Goal: Task Accomplishment & Management: Use online tool/utility

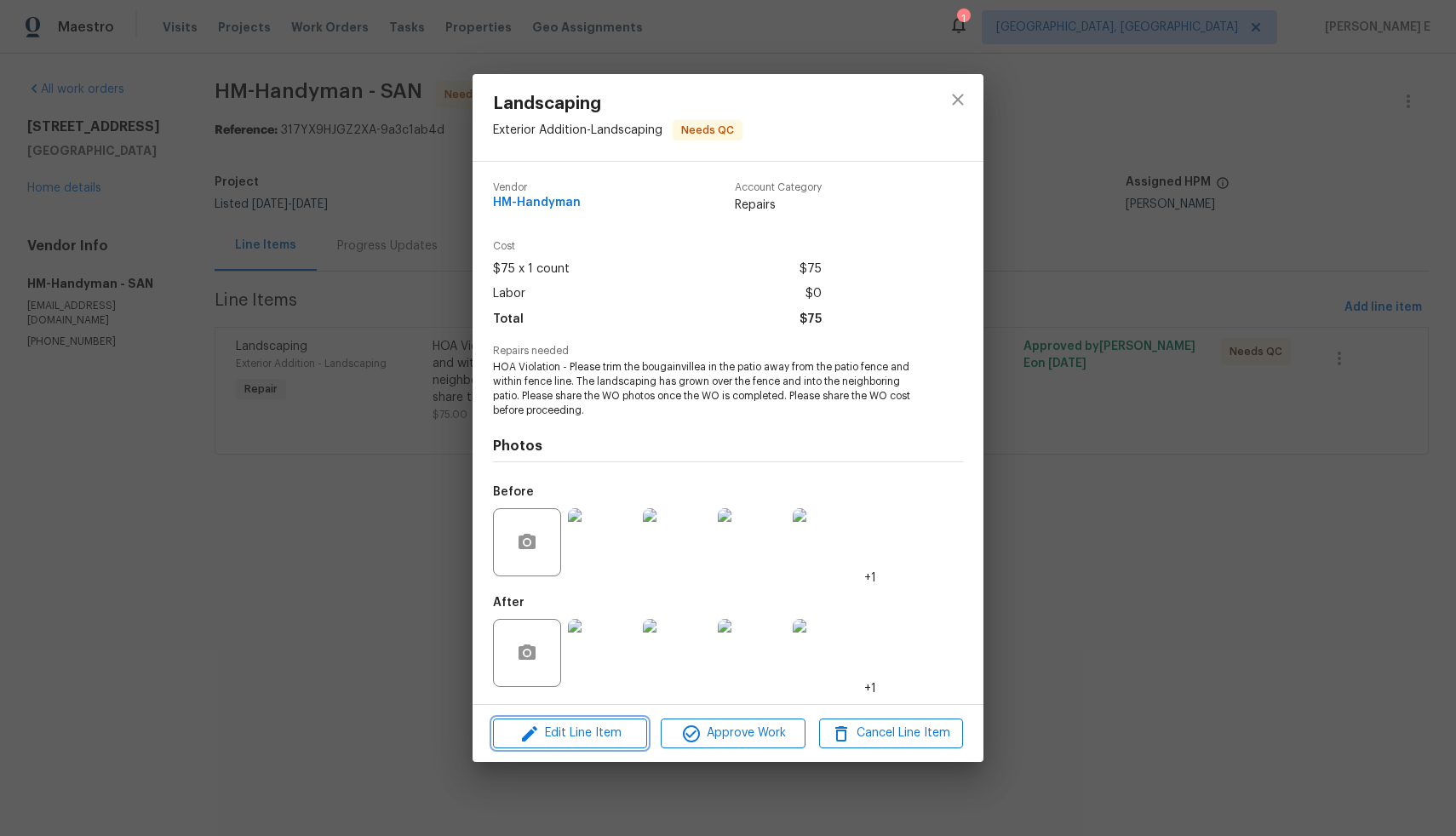
click at [579, 737] on span "Edit Line Item" at bounding box center [570, 733] width 144 height 21
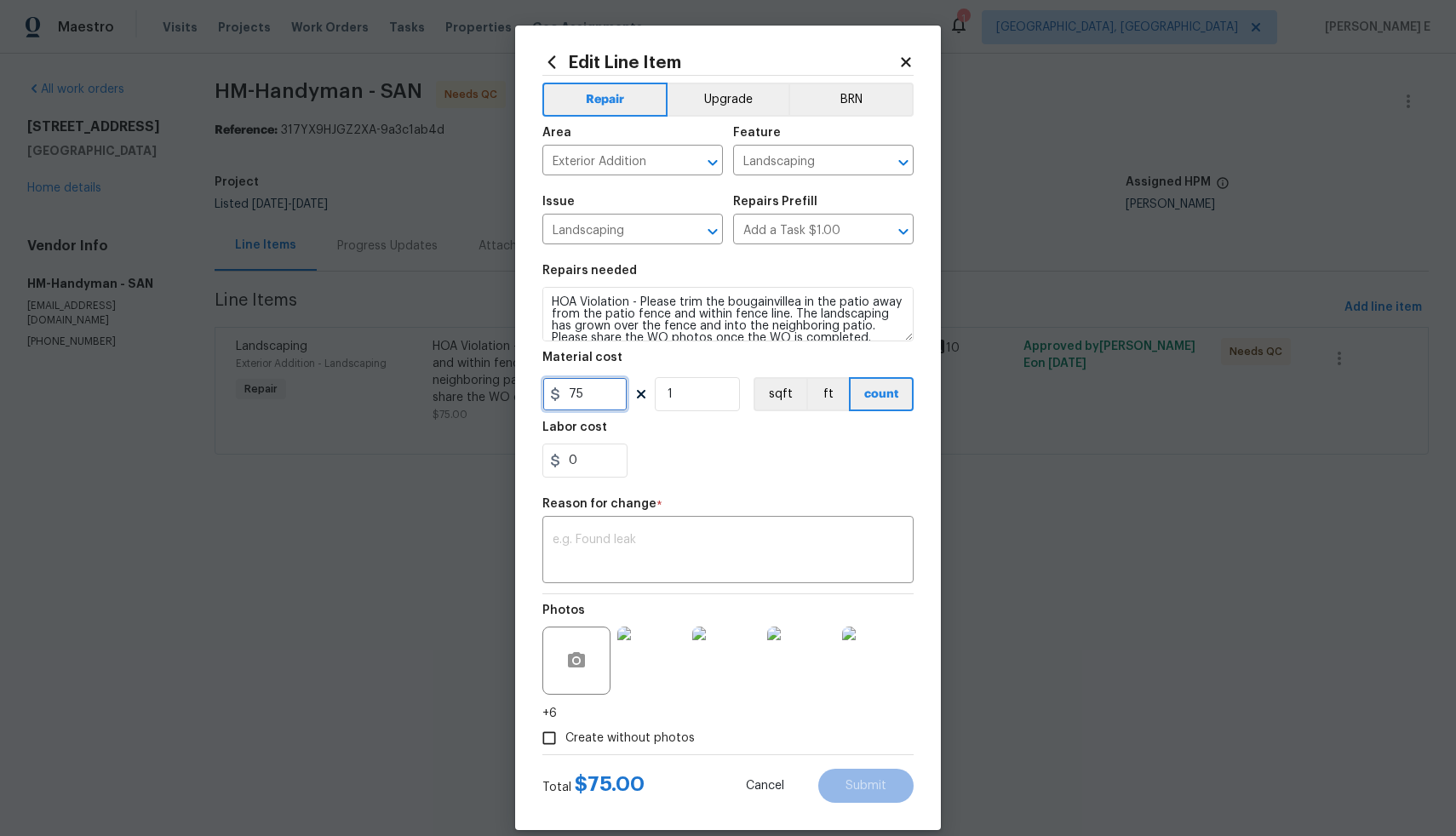
click at [566, 398] on input "75" at bounding box center [585, 394] width 85 height 34
type input "375"
click at [652, 549] on textarea at bounding box center [728, 552] width 351 height 36
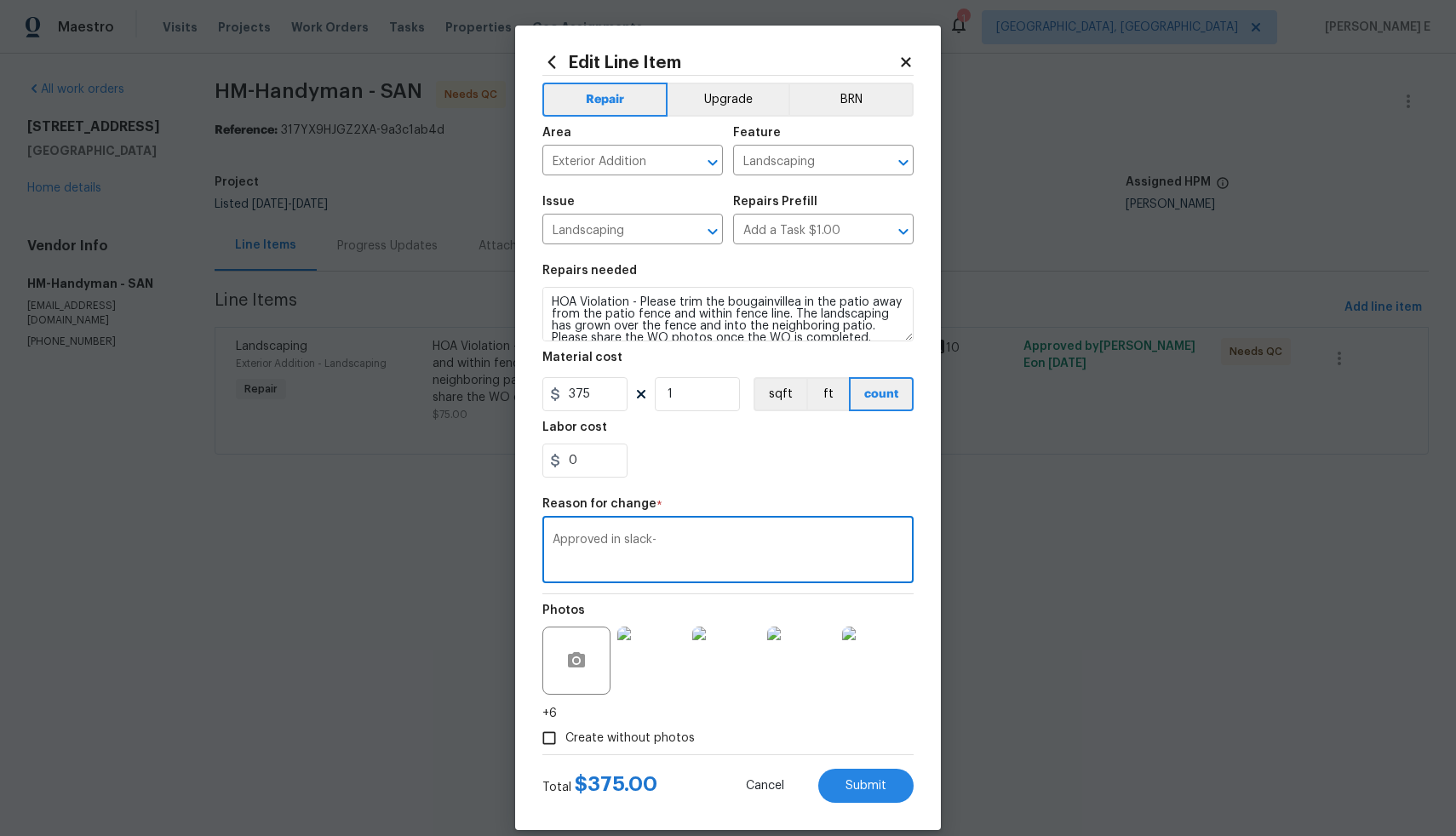
paste textarea "[URL][DOMAIN_NAME]"
type textarea "Approved in slack- [URL][DOMAIN_NAME]"
click at [846, 788] on span "Submit" at bounding box center [866, 786] width 41 height 13
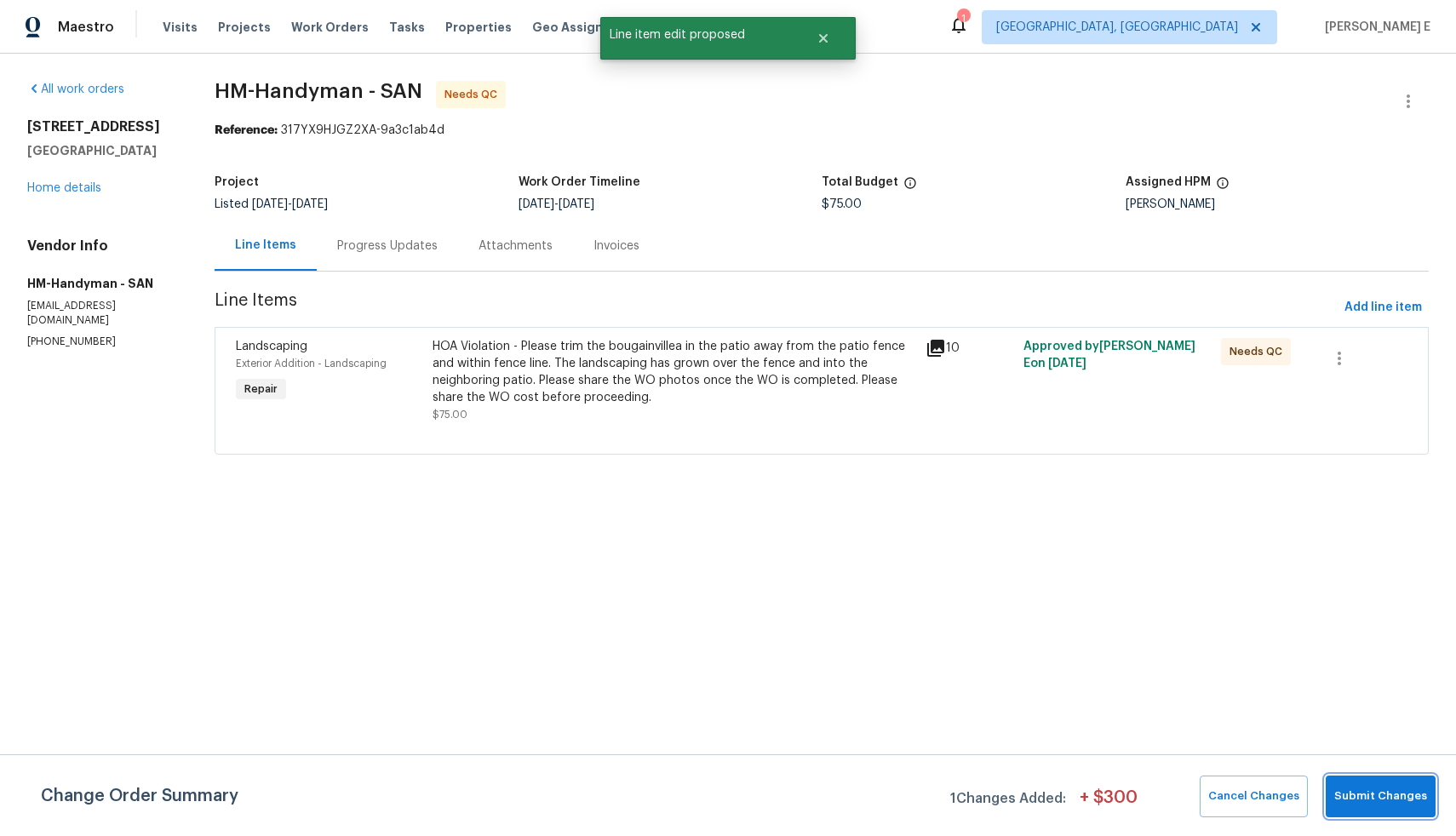
click at [1360, 804] on span "Submit Changes" at bounding box center [1380, 797] width 93 height 20
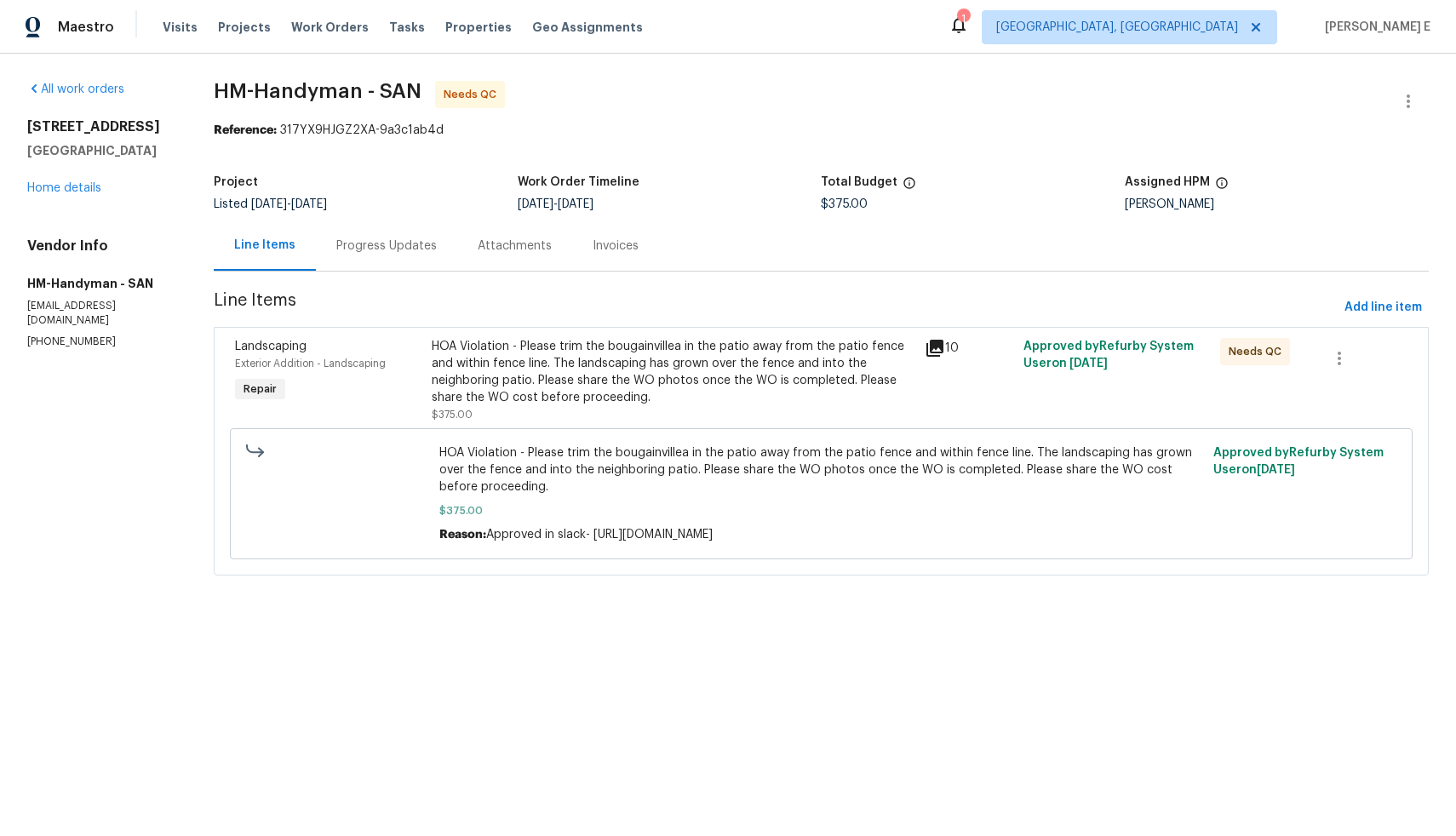
click at [371, 249] on div "Progress Updates" at bounding box center [386, 246] width 100 height 17
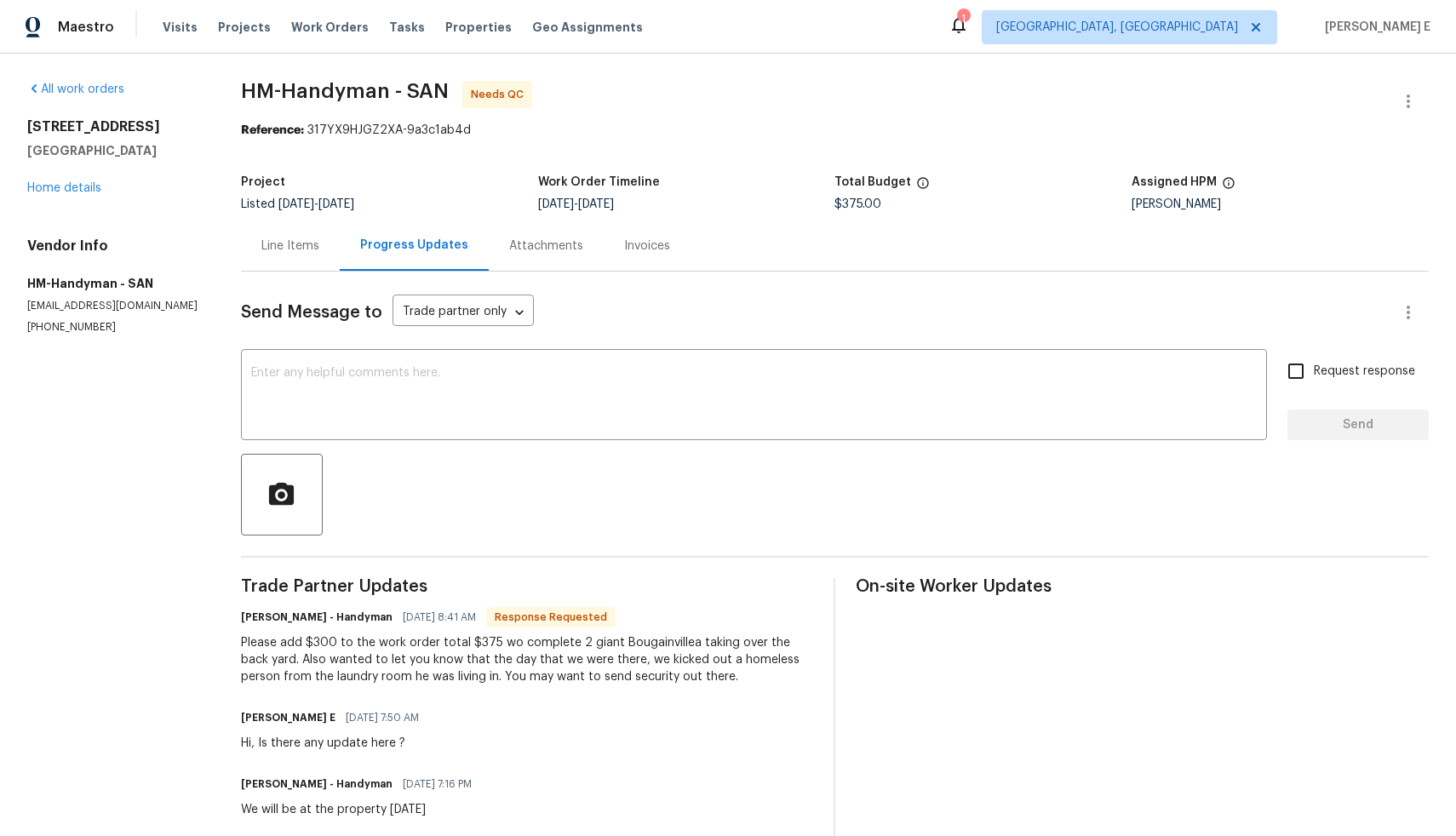
click at [288, 247] on div "Line Items" at bounding box center [290, 246] width 58 height 17
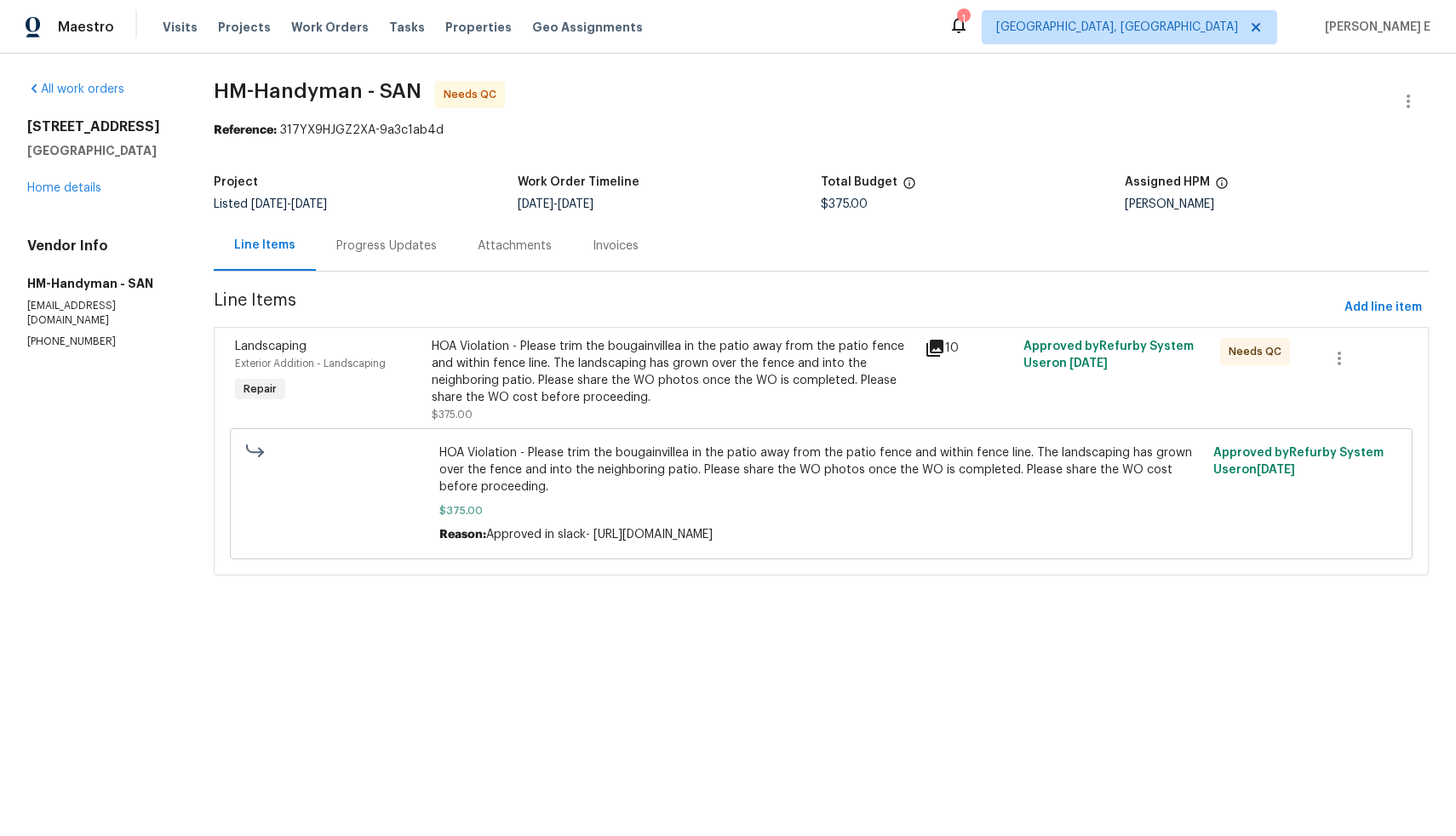
click at [673, 379] on div "HOA Violation - Please trim the bougainvillea in the patio away from the patio …" at bounding box center [673, 372] width 482 height 68
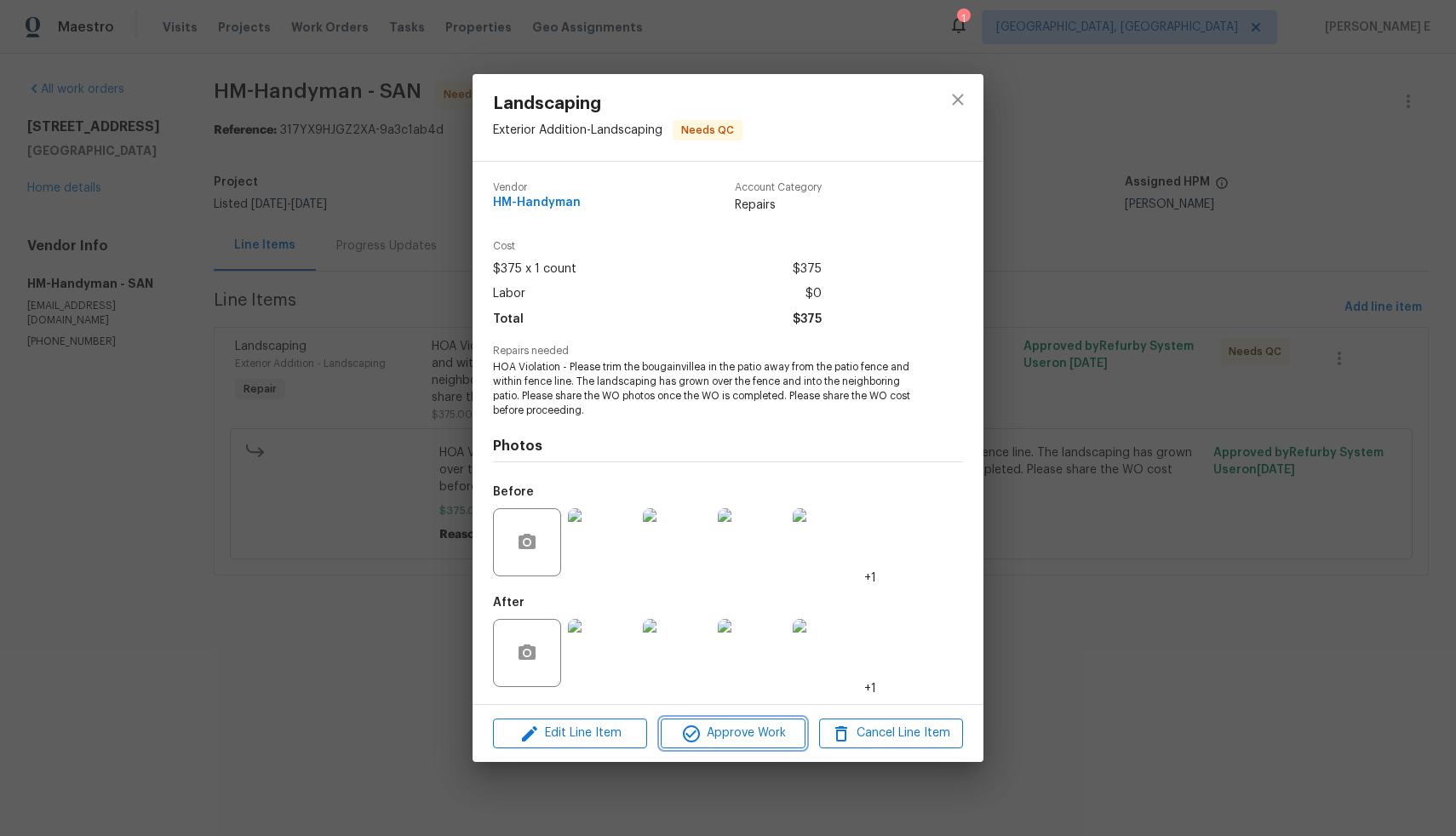
click at [712, 740] on span "Approve Work" at bounding box center [733, 733] width 134 height 21
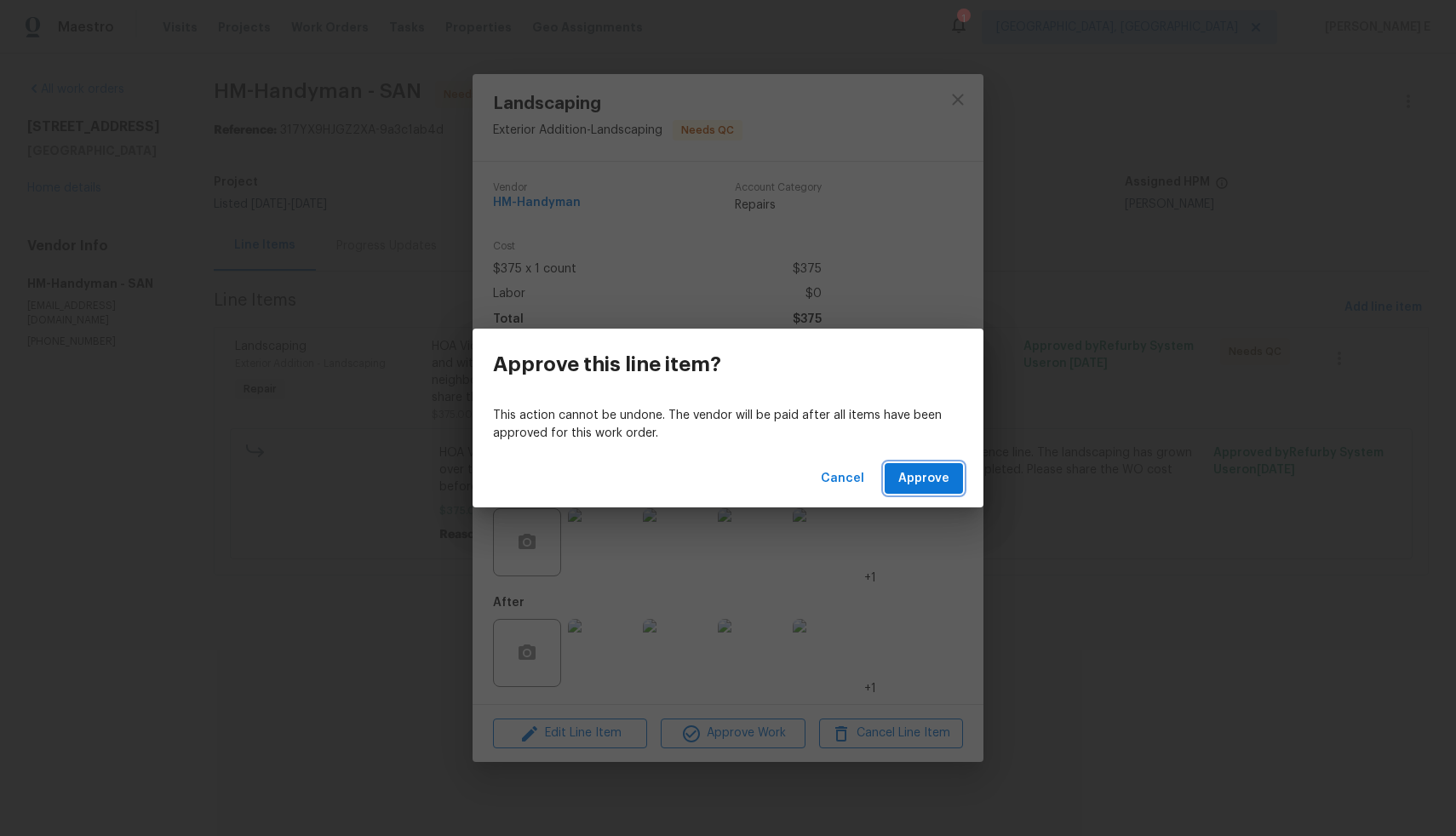
click at [910, 476] on span "Approve" at bounding box center [924, 479] width 52 height 21
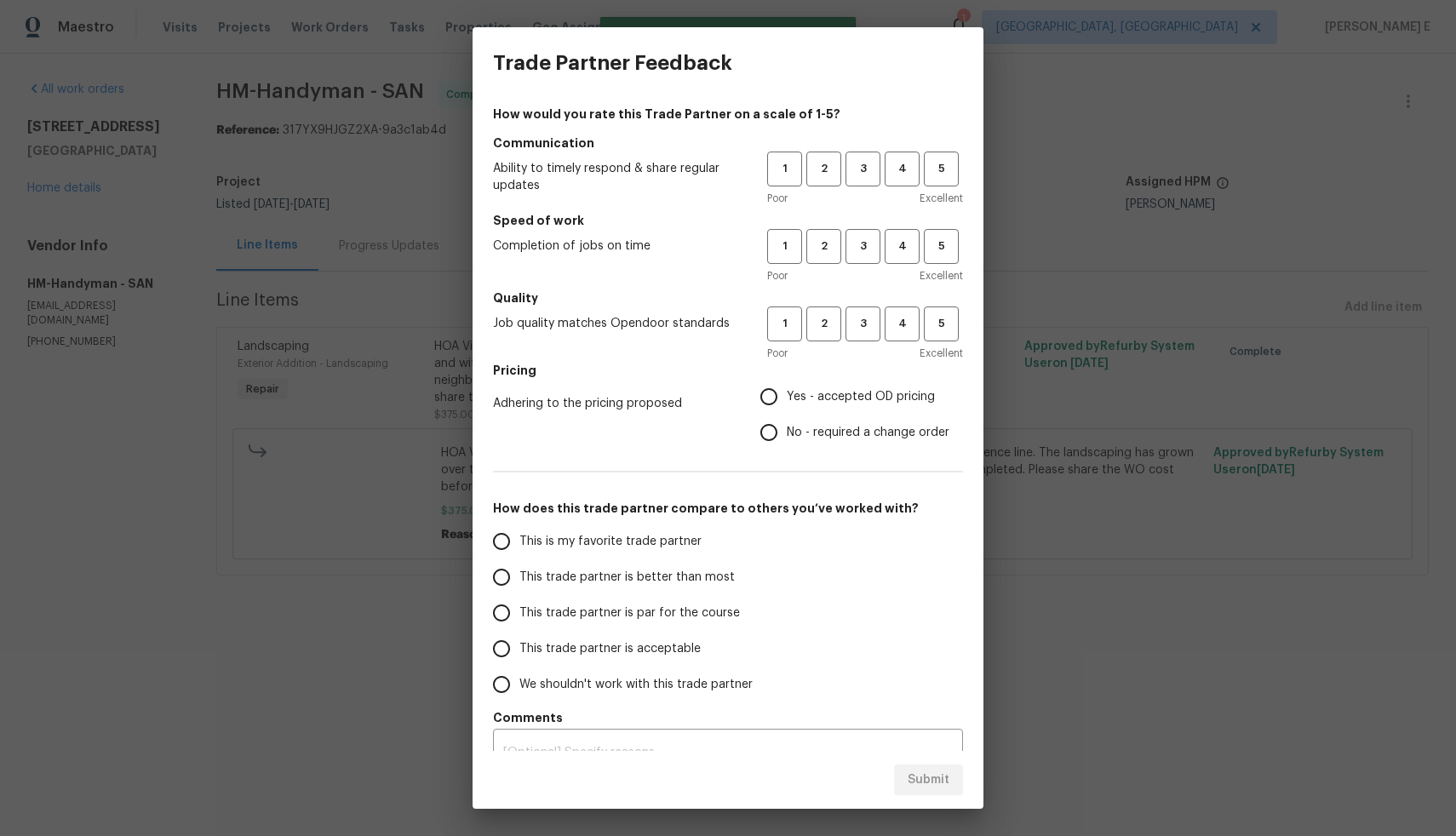
scroll to position [28, 0]
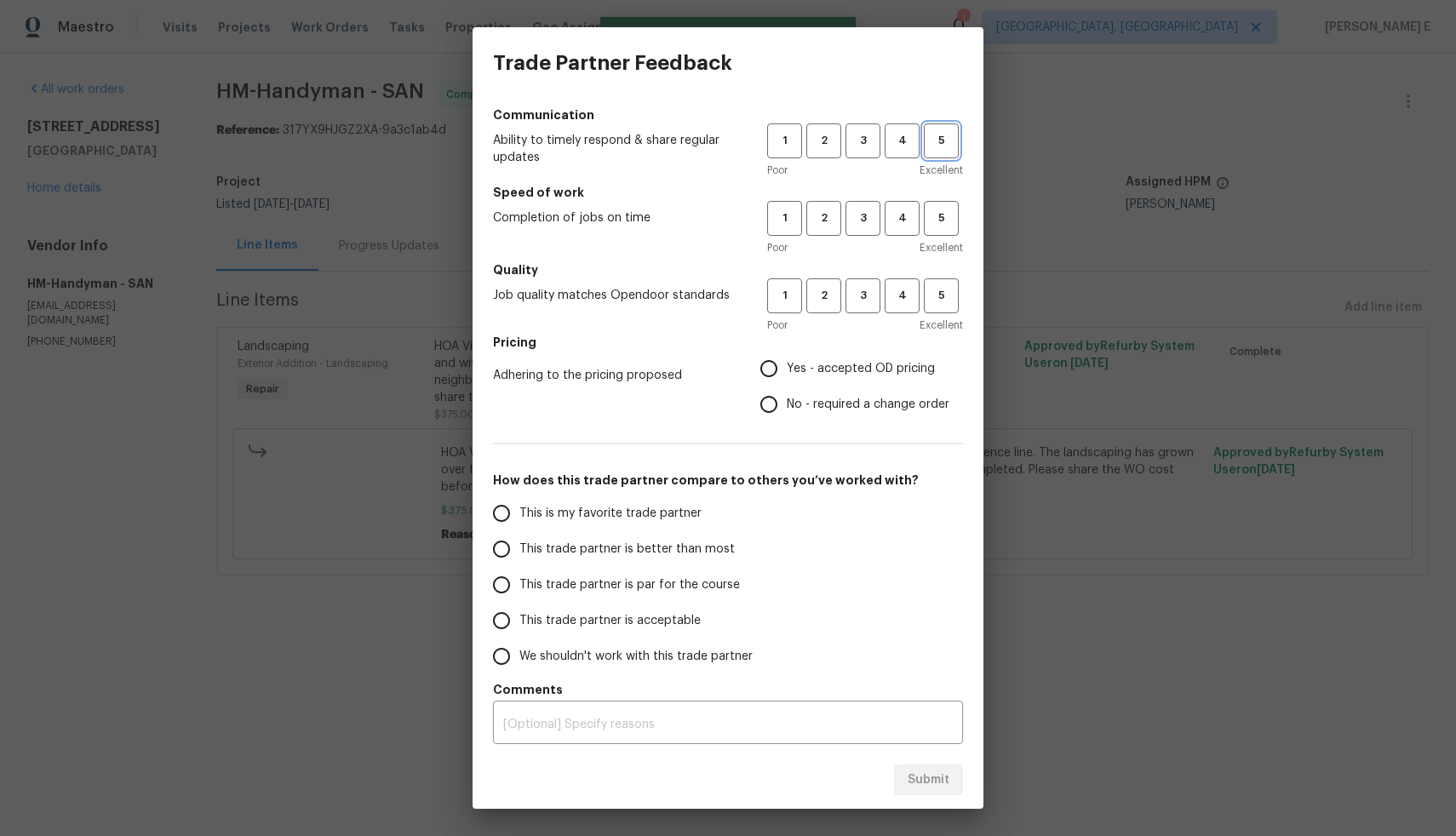
click at [931, 144] on span "5" at bounding box center [941, 141] width 32 height 20
click at [931, 220] on span "5" at bounding box center [941, 218] width 32 height 20
click at [929, 298] on span "5" at bounding box center [941, 295] width 32 height 20
click at [760, 364] on input "Yes - accepted OD pricing" at bounding box center [769, 369] width 36 height 36
radio input "true"
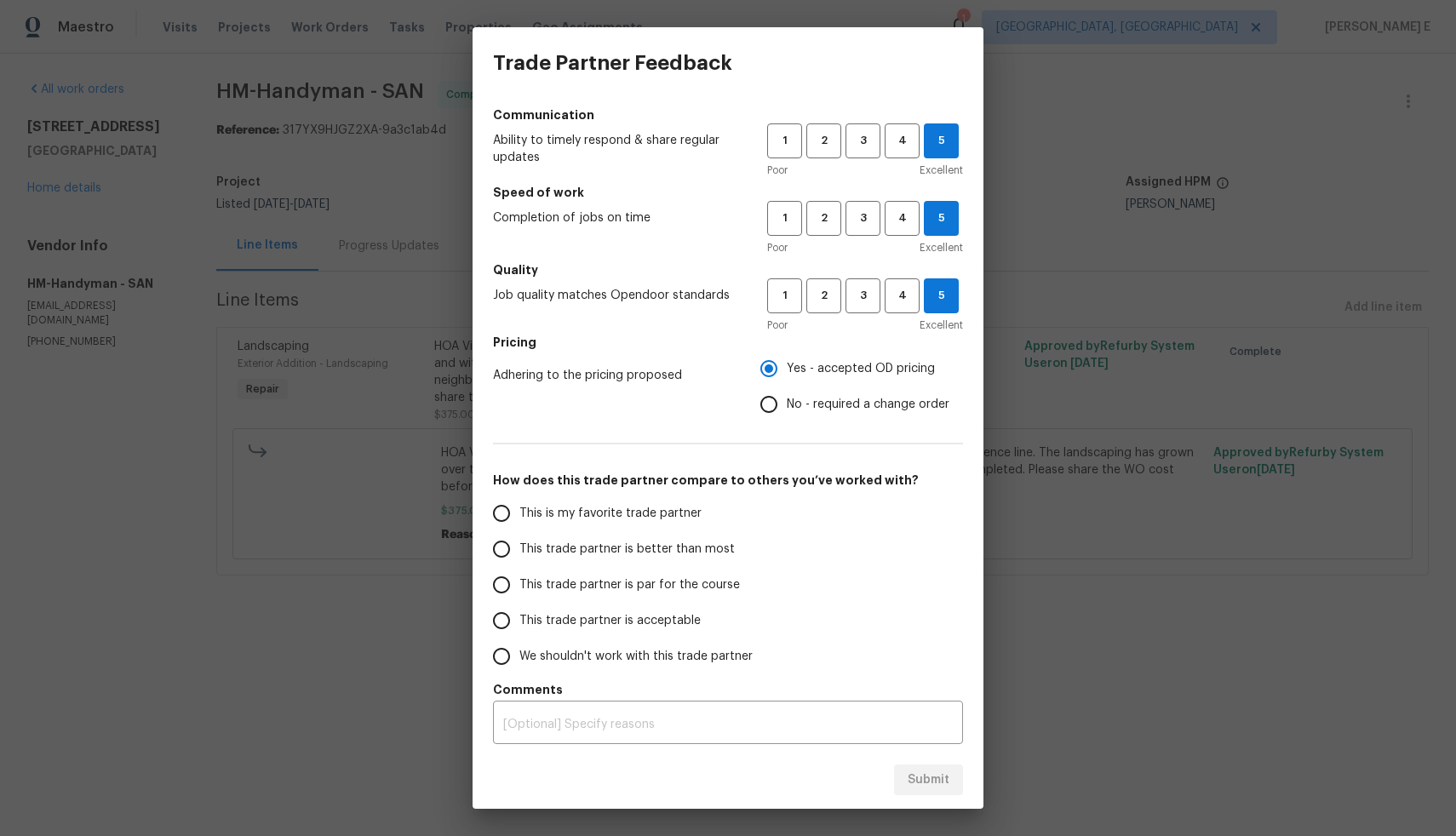
click at [653, 510] on span "This is my favorite trade partner" at bounding box center [610, 513] width 182 height 18
click at [519, 510] on input "This is my favorite trade partner" at bounding box center [501, 513] width 36 height 36
click at [937, 776] on span "Submit" at bounding box center [928, 780] width 42 height 21
radio input "true"
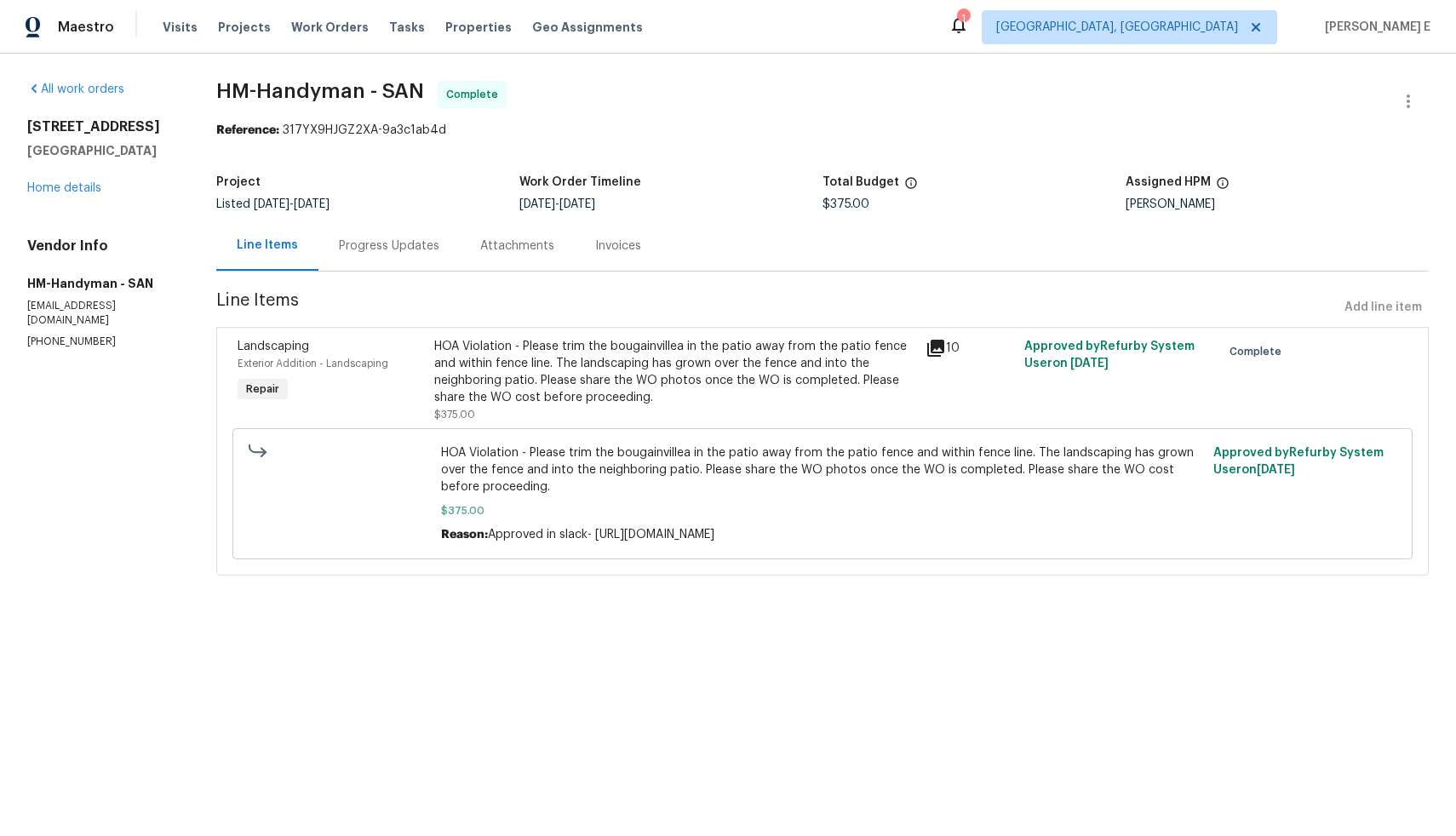
click at [646, 394] on div "HOA Violation - Please trim the bougainvillea in the patio away from the patio …" at bounding box center [675, 372] width 482 height 68
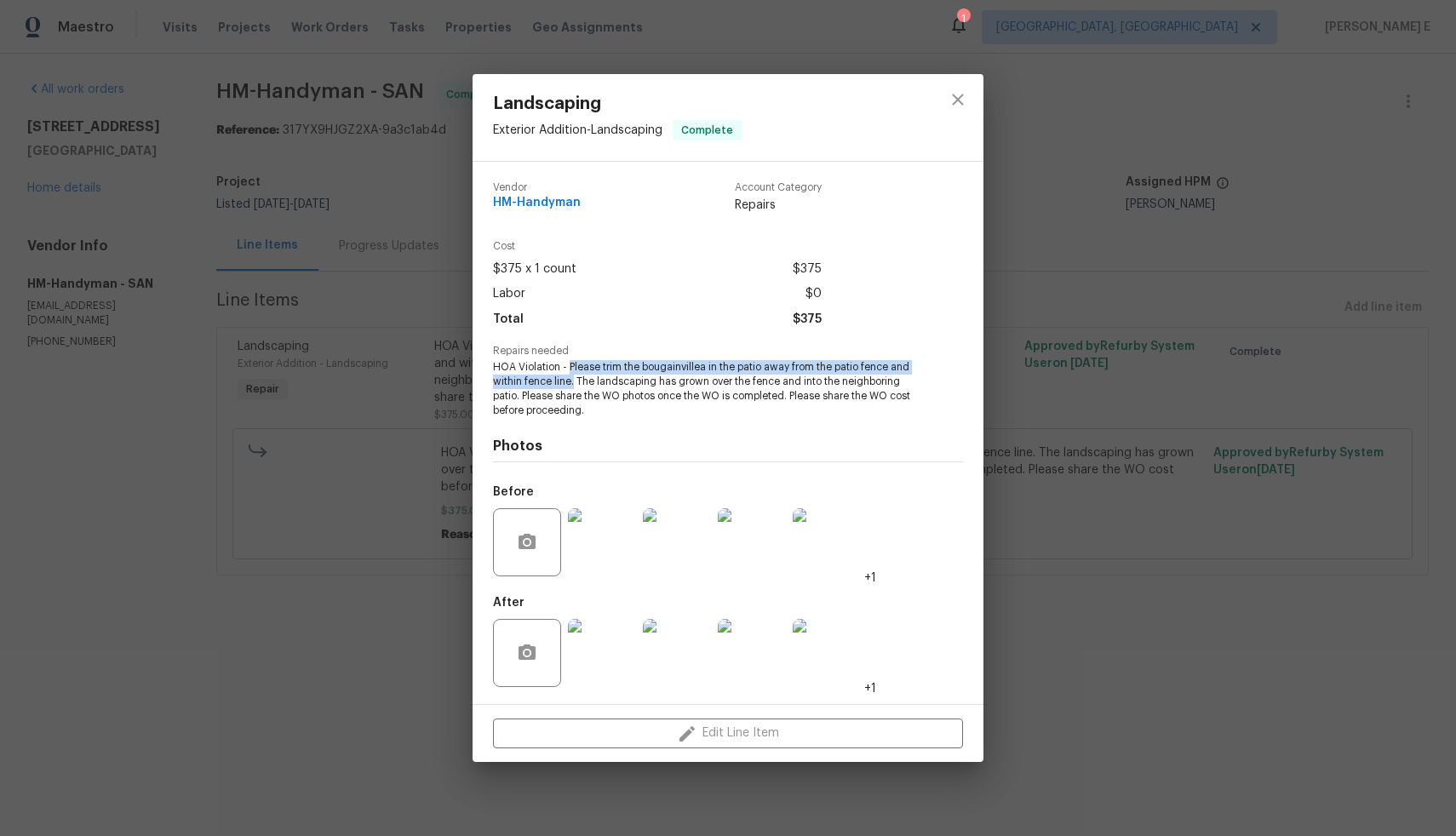
drag, startPoint x: 568, startPoint y: 368, endPoint x: 575, endPoint y: 377, distance: 11.4
click at [575, 377] on span "HOA Violation - Please trim the bougainvillea in the patio away from the patio …" at bounding box center [704, 389] width 423 height 57
copy span "Please trim the bougainvillea in the patio away from the patio fence and within…"
click at [350, 470] on div "Landscaping Exterior Addition - Landscaping Complete Vendor HM-Handyman Account…" at bounding box center [728, 418] width 1456 height 836
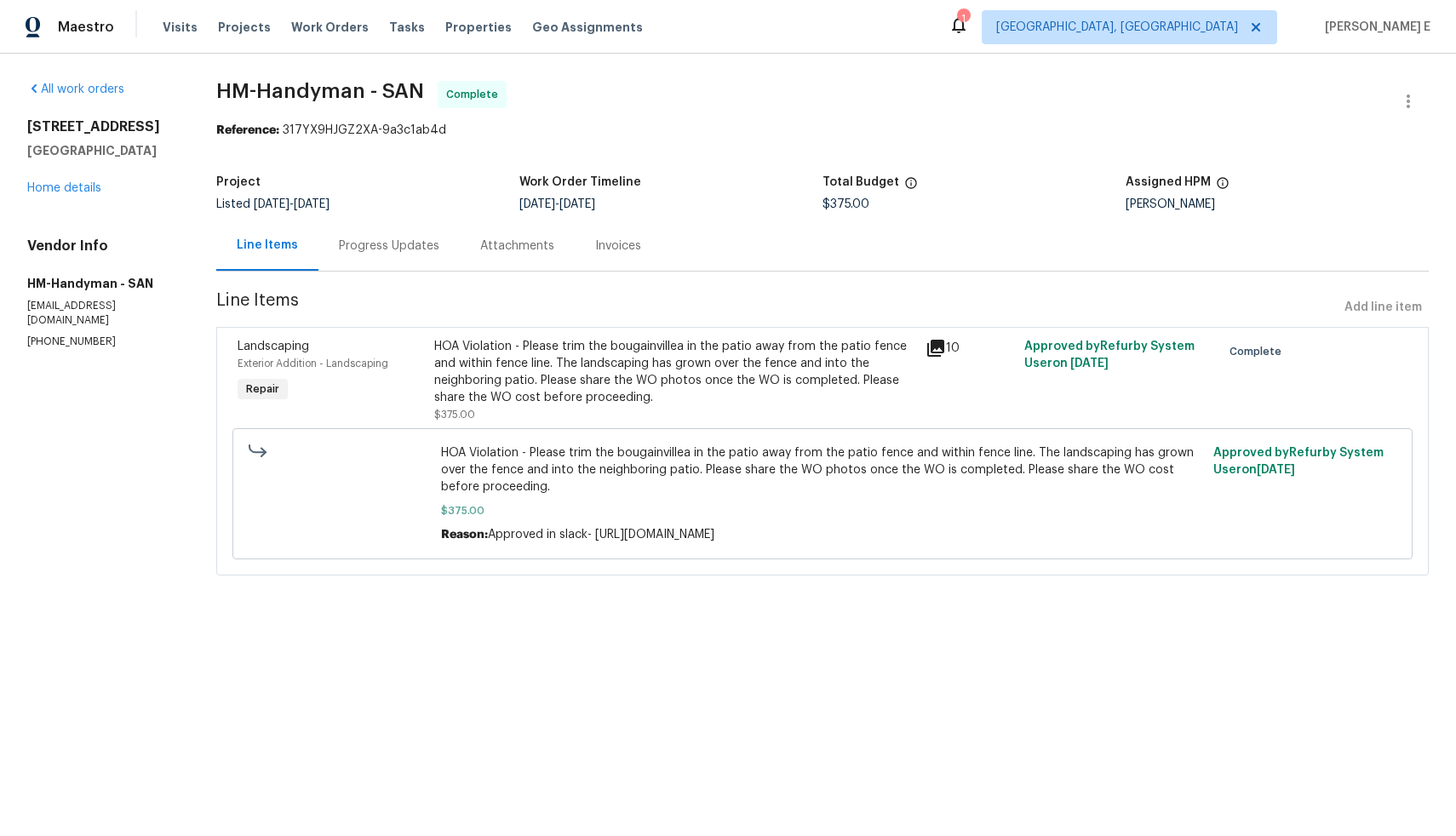
click at [514, 375] on div "HOA Violation - Please trim the bougainvillea in the patio away from the patio …" at bounding box center [675, 372] width 482 height 68
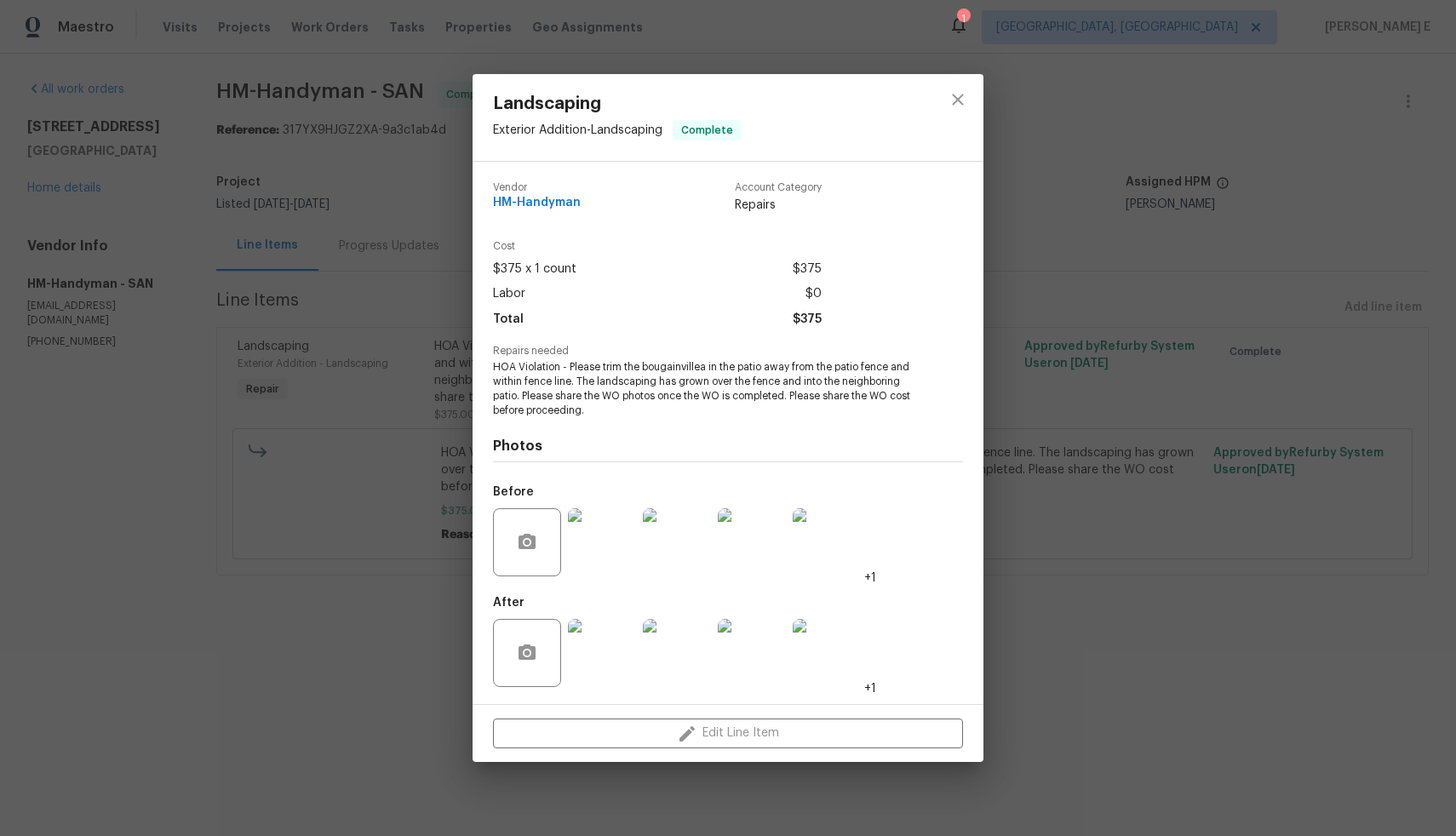
click at [419, 396] on div "Landscaping Exterior Addition - Landscaping Complete Vendor HM-Handyman Account…" at bounding box center [728, 418] width 1456 height 836
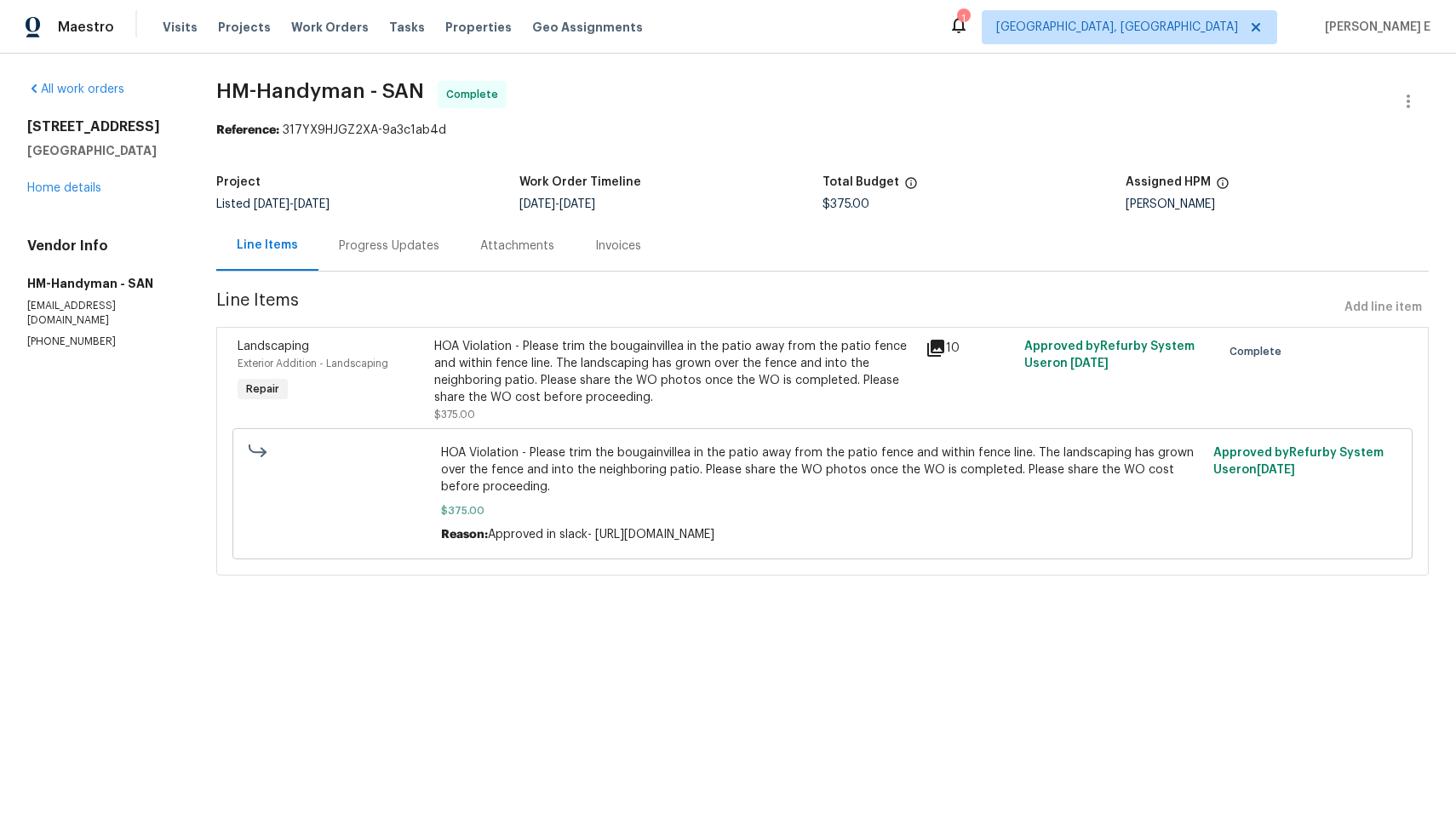
click at [389, 243] on div "Progress Updates" at bounding box center [389, 246] width 100 height 17
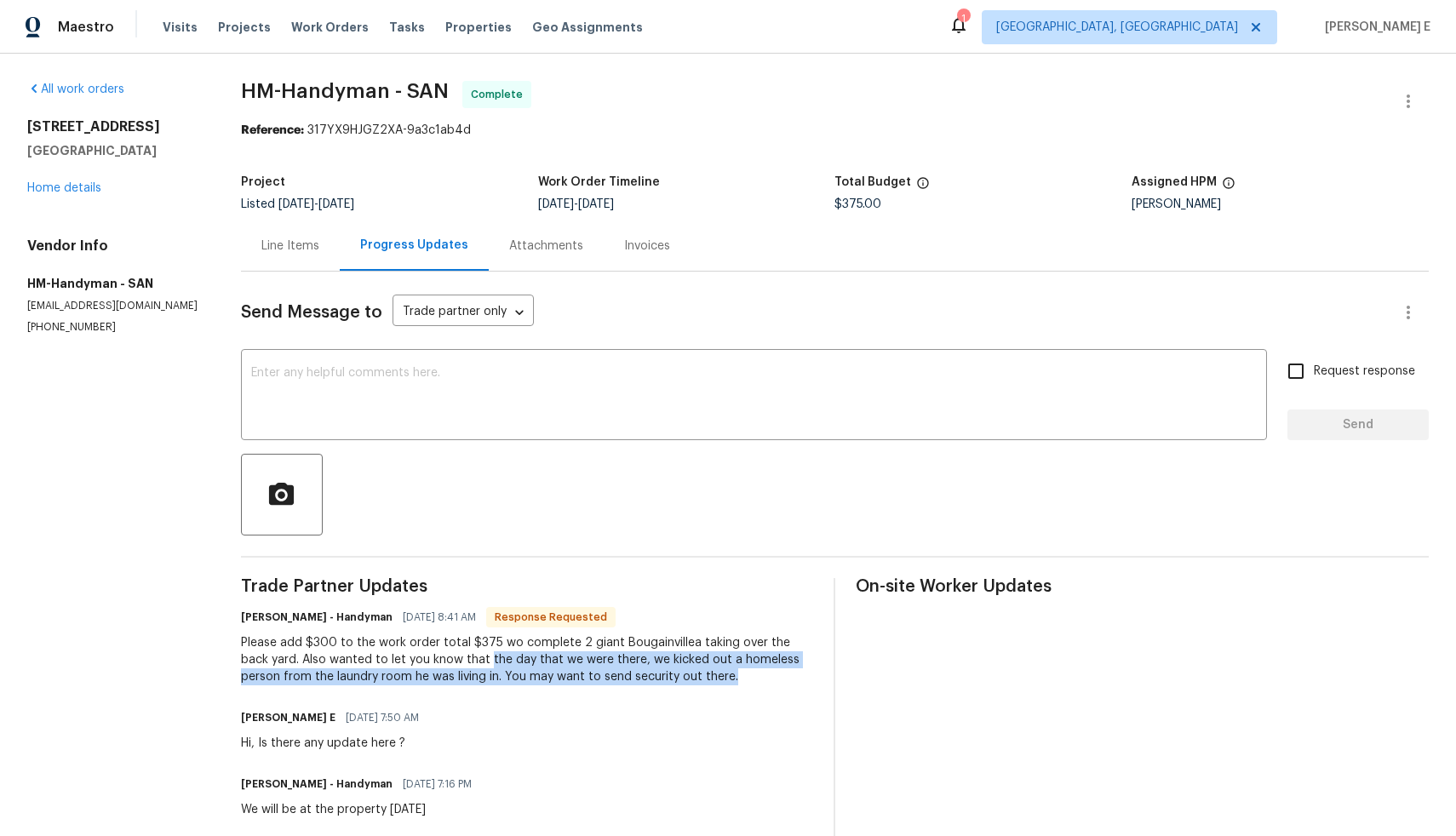
drag, startPoint x: 458, startPoint y: 663, endPoint x: 702, endPoint y: 685, distance: 245.0
click at [702, 685] on div "Trade Partner Updates [PERSON_NAME] - Handyman [DATE] 8:41 AM Response Requeste…" at bounding box center [528, 742] width 573 height 327
copy div "the day that we were there, we kicked out a homeless person from the laundry ro…"
click at [565, 554] on div "Send Message to Trade partner only Trade partner only ​ x ​ Request response Se…" at bounding box center [835, 588] width 1188 height 633
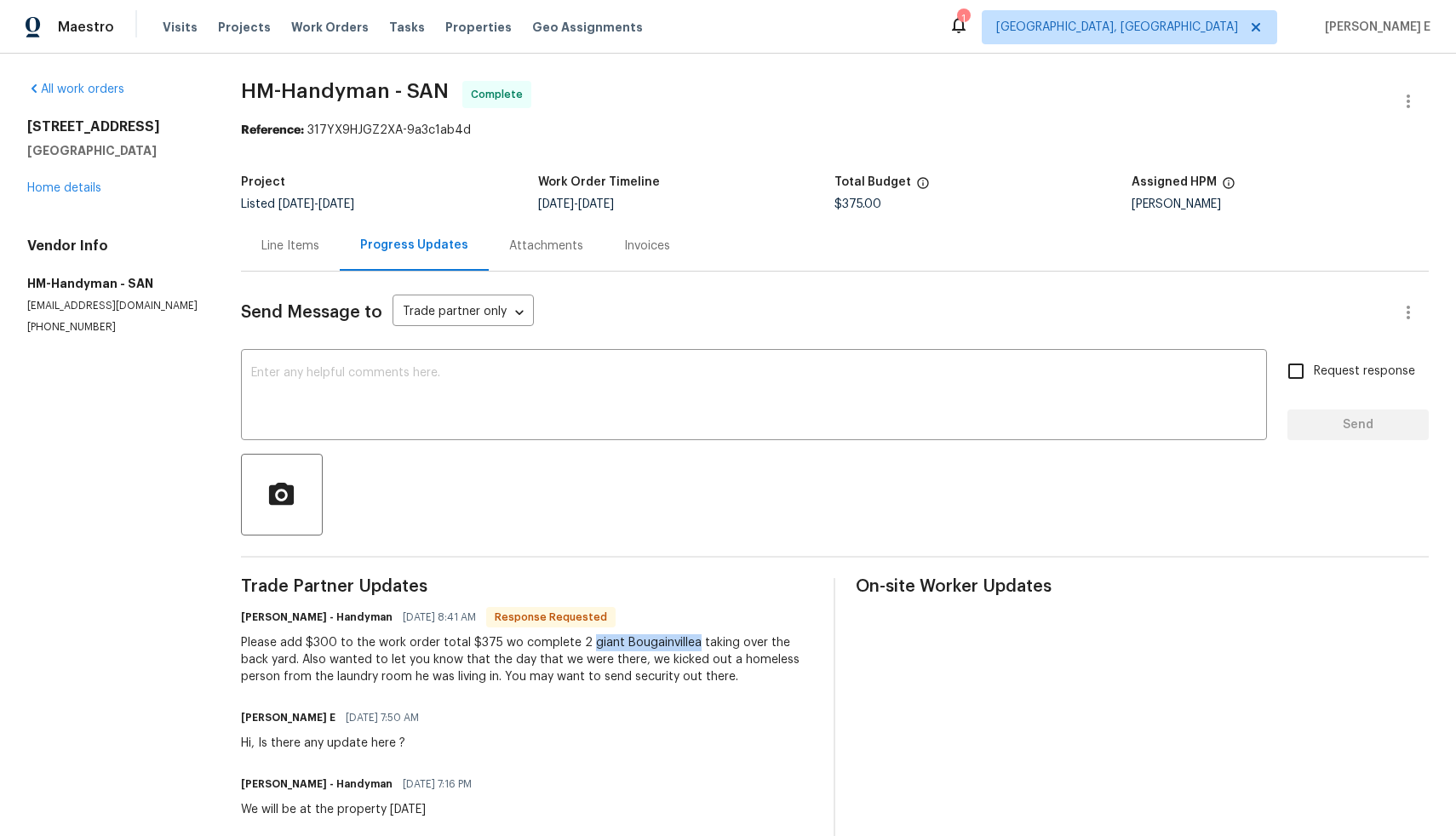
drag, startPoint x: 585, startPoint y: 645, endPoint x: 688, endPoint y: 647, distance: 103.0
click at [688, 647] on div "Please add $300 to the work order total $375 wo complete 2 giant Bougainvillea …" at bounding box center [528, 660] width 573 height 51
copy div "giant Bougainvillea"
click at [286, 256] on div "Line Items" at bounding box center [290, 245] width 99 height 51
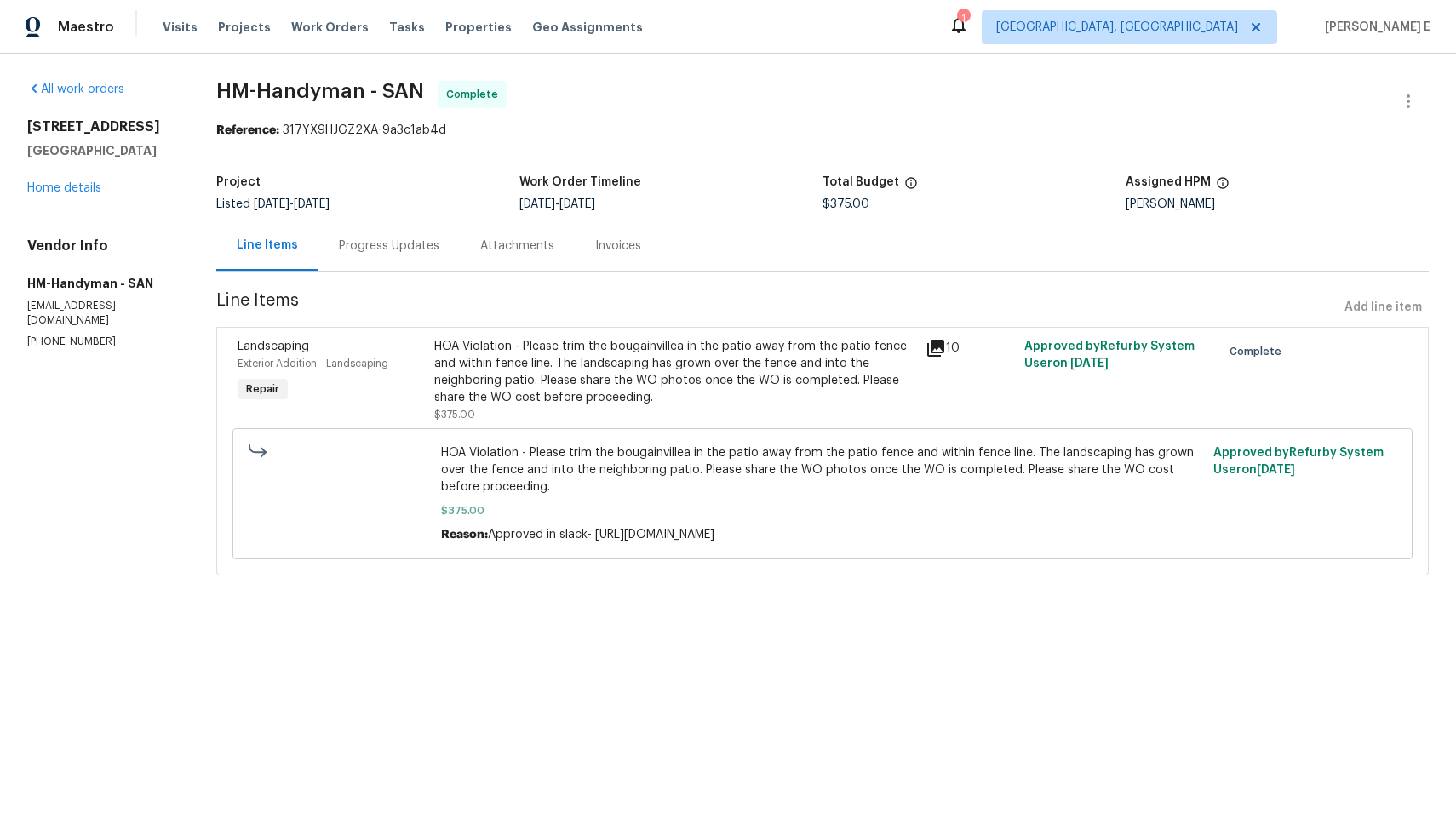
click at [522, 394] on div "HOA Violation - Please trim the bougainvillea in the patio away from the patio …" at bounding box center [675, 372] width 482 height 68
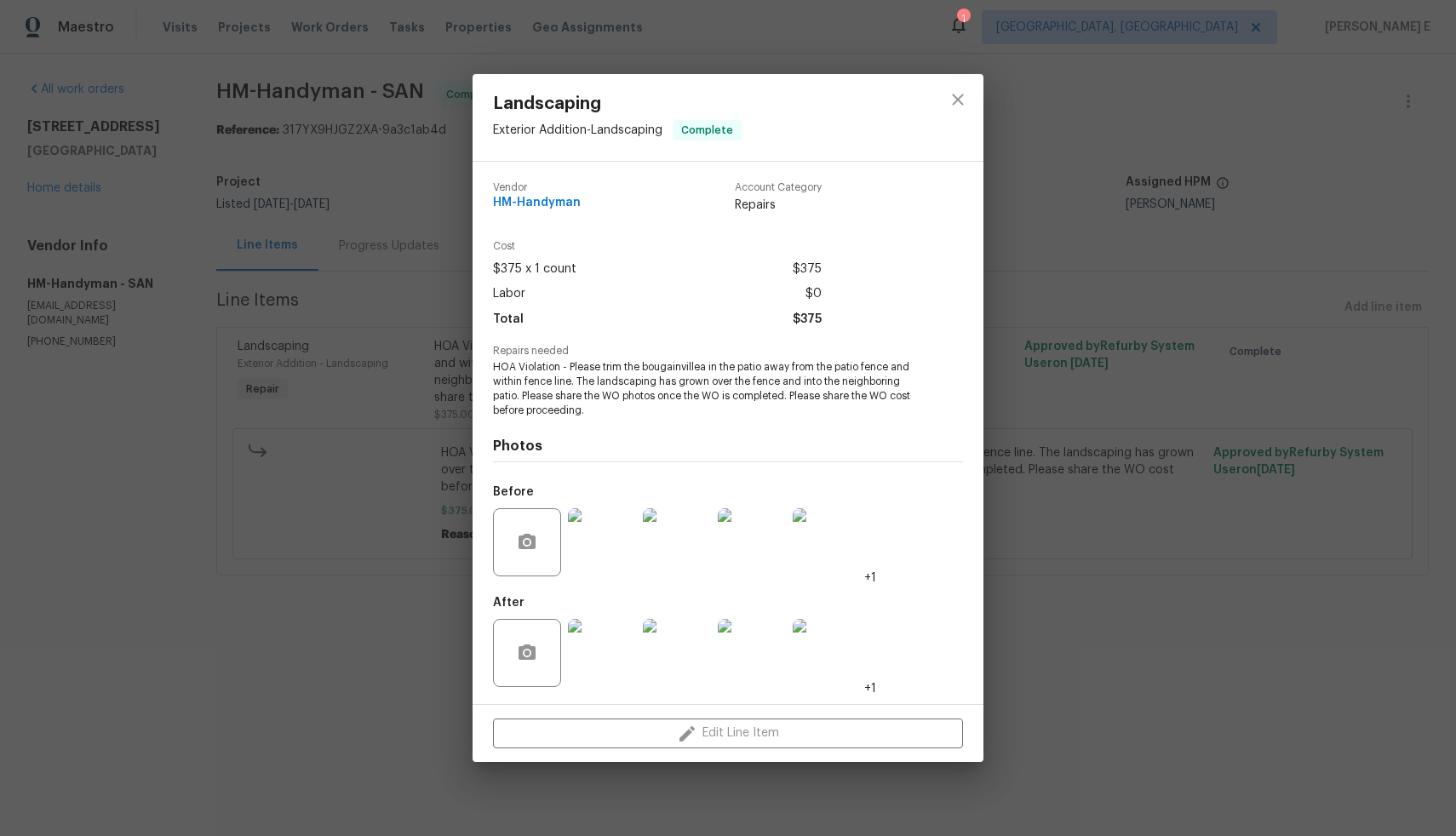
click at [610, 663] on img at bounding box center [602, 652] width 68 height 68
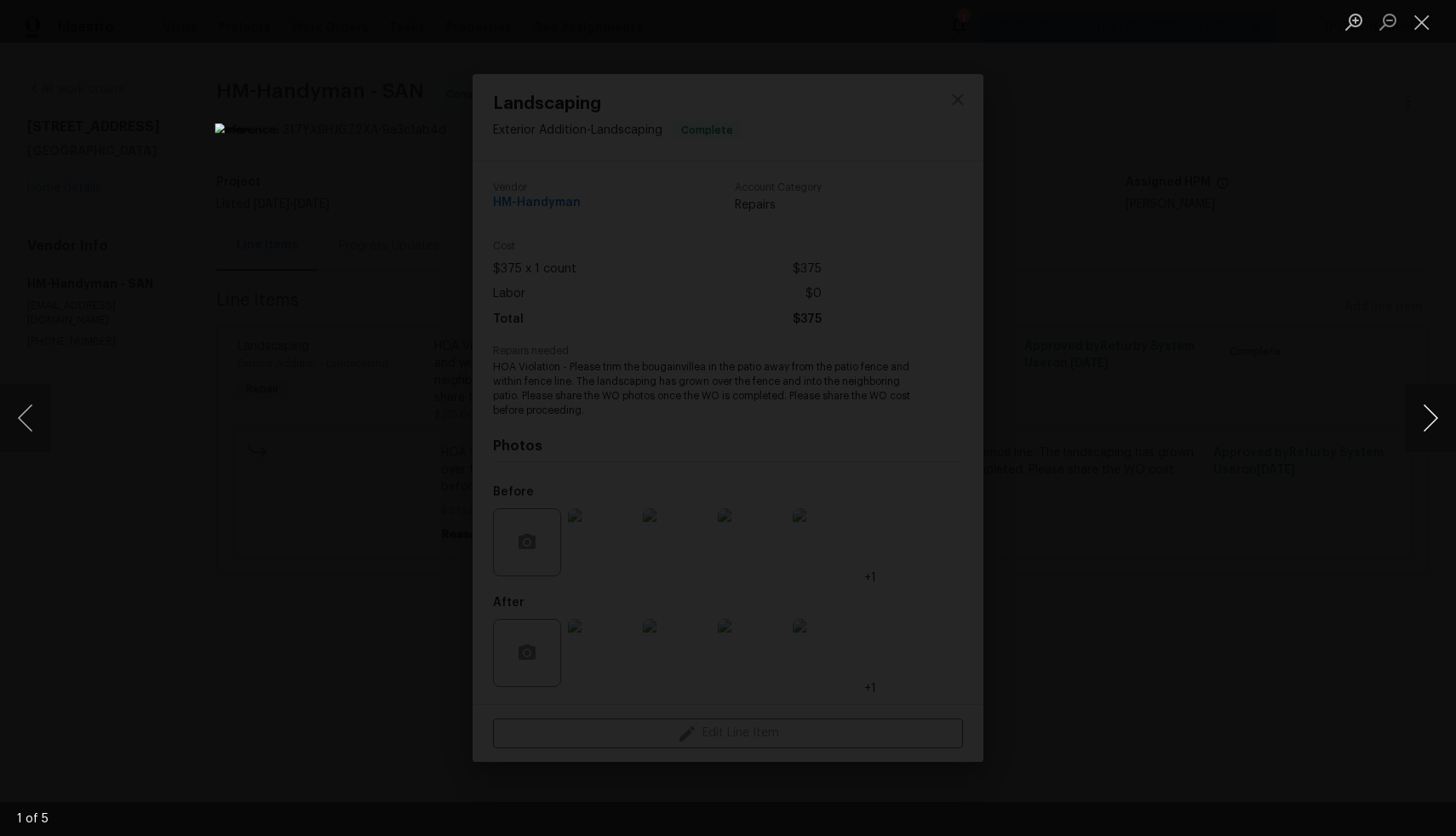
click at [1427, 421] on button "Next image" at bounding box center [1431, 417] width 52 height 68
click at [1427, 426] on button "Next image" at bounding box center [1431, 417] width 52 height 68
click at [1417, 431] on button "Next image" at bounding box center [1431, 417] width 52 height 68
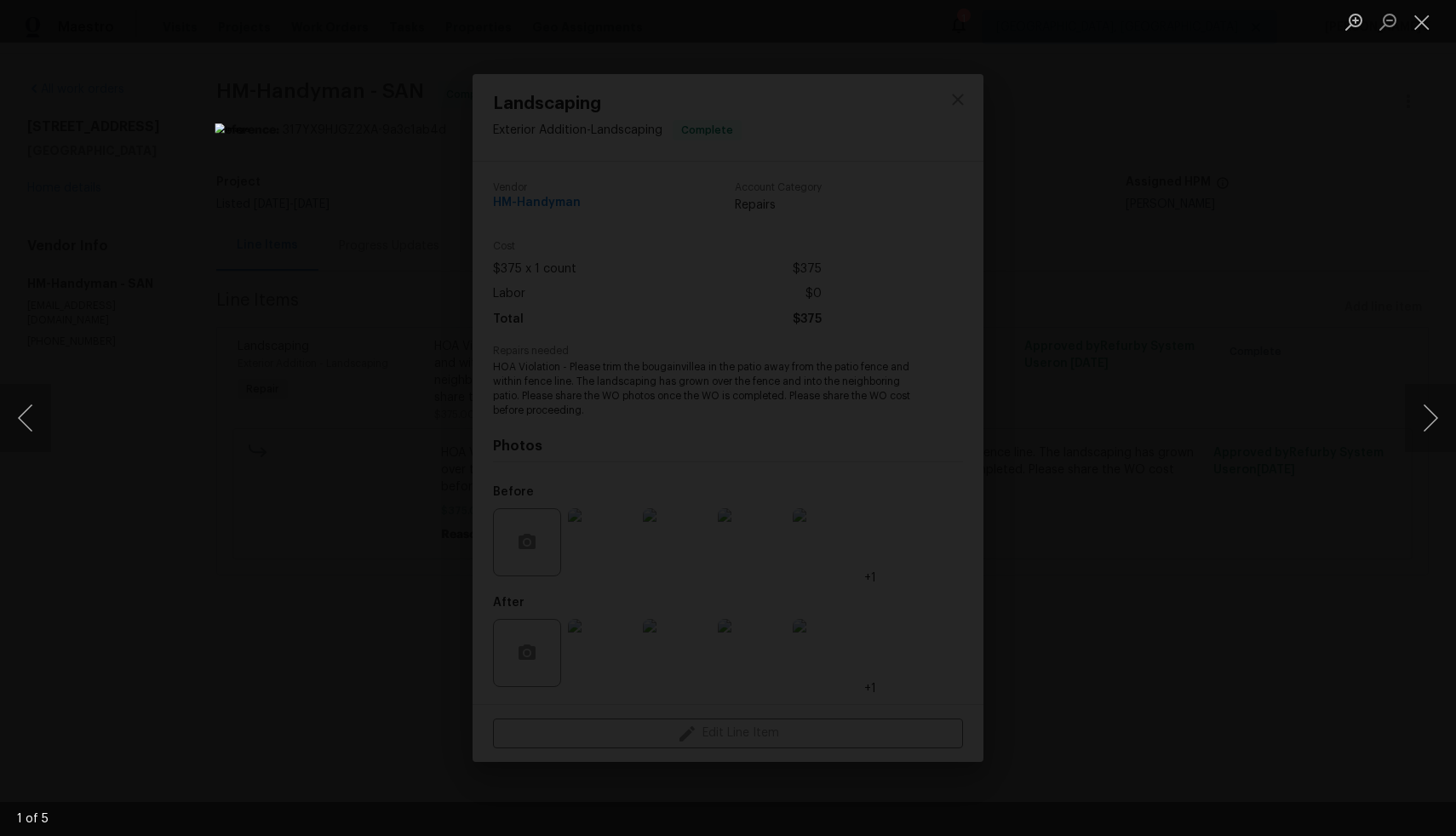
click at [1268, 501] on div "Lightbox" at bounding box center [728, 418] width 1456 height 836
